Goal: Find specific page/section: Find specific page/section

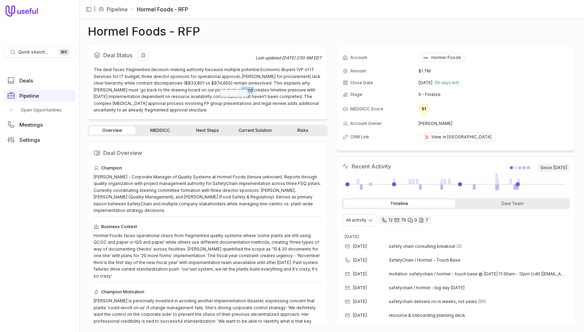
click at [255, 48] on div "Deal Status Last updated [DATE] 2:50 AM EDT The deal faces fragmented decision-…" at bounding box center [208, 82] width 240 height 76
click at [450, 208] on div "Timeline Deal Team" at bounding box center [456, 203] width 228 height 11
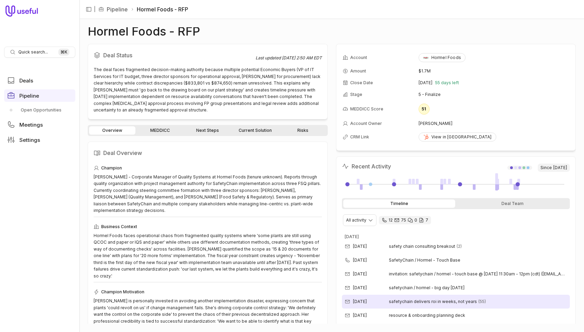
click at [412, 302] on span "safetychain delivers roi in weeks, not years" at bounding box center [433, 302] width 88 height 6
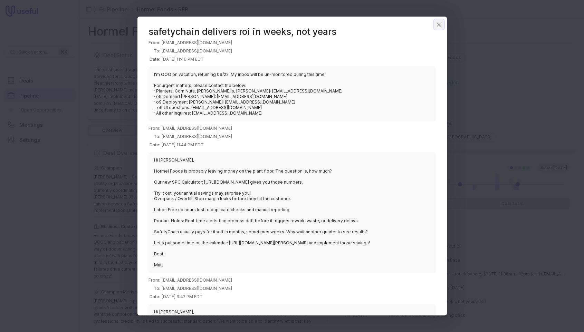
click at [439, 25] on icon "Close" at bounding box center [438, 24] width 3 height 3
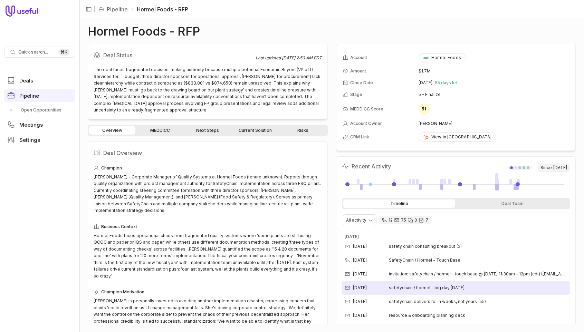
click at [442, 290] on span "safetychain / hormel - big day [DATE]" at bounding box center [427, 288] width 76 height 6
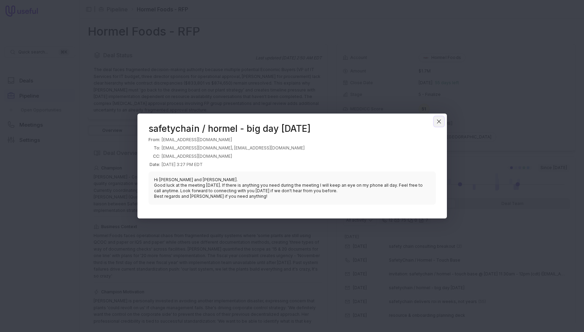
click at [439, 122] on icon "Close" at bounding box center [438, 121] width 3 height 3
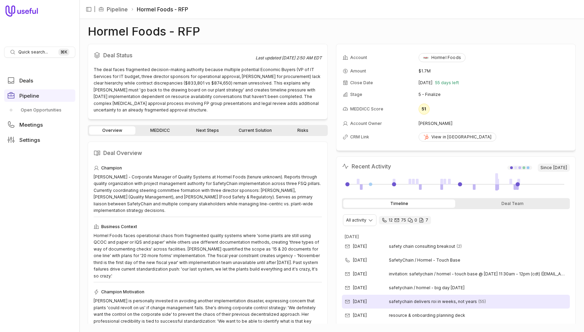
click at [444, 301] on span "safetychain delivers roi in weeks, not years" at bounding box center [433, 302] width 88 height 6
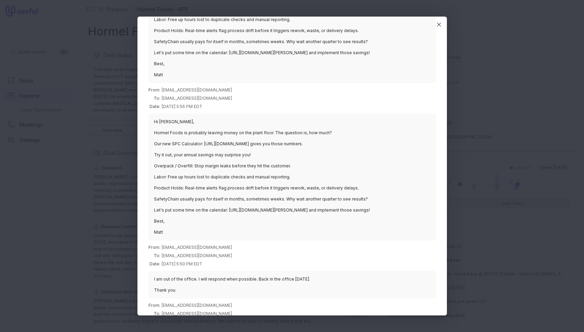
scroll to position [1032, 0]
click at [439, 25] on icon "Close" at bounding box center [439, 24] width 6 height 6
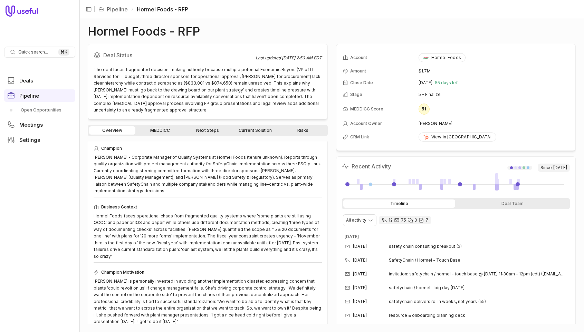
scroll to position [0, 0]
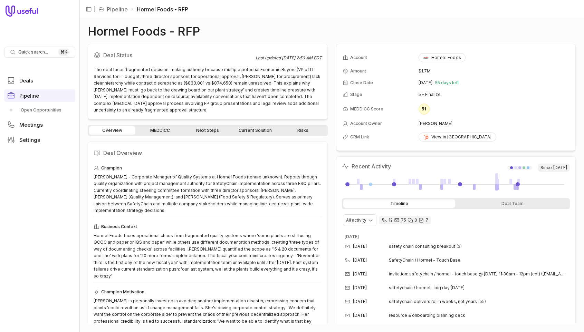
click at [160, 131] on link "MEDDICC" at bounding box center [160, 130] width 46 height 8
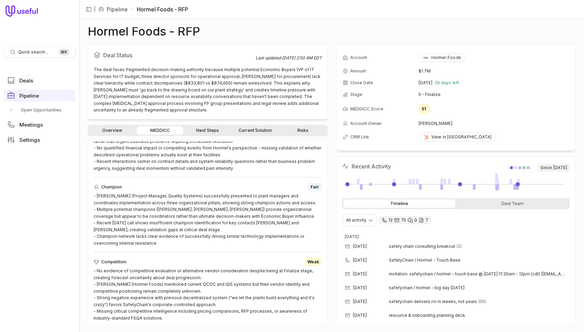
scroll to position [543, 0]
